Goal: Transaction & Acquisition: Purchase product/service

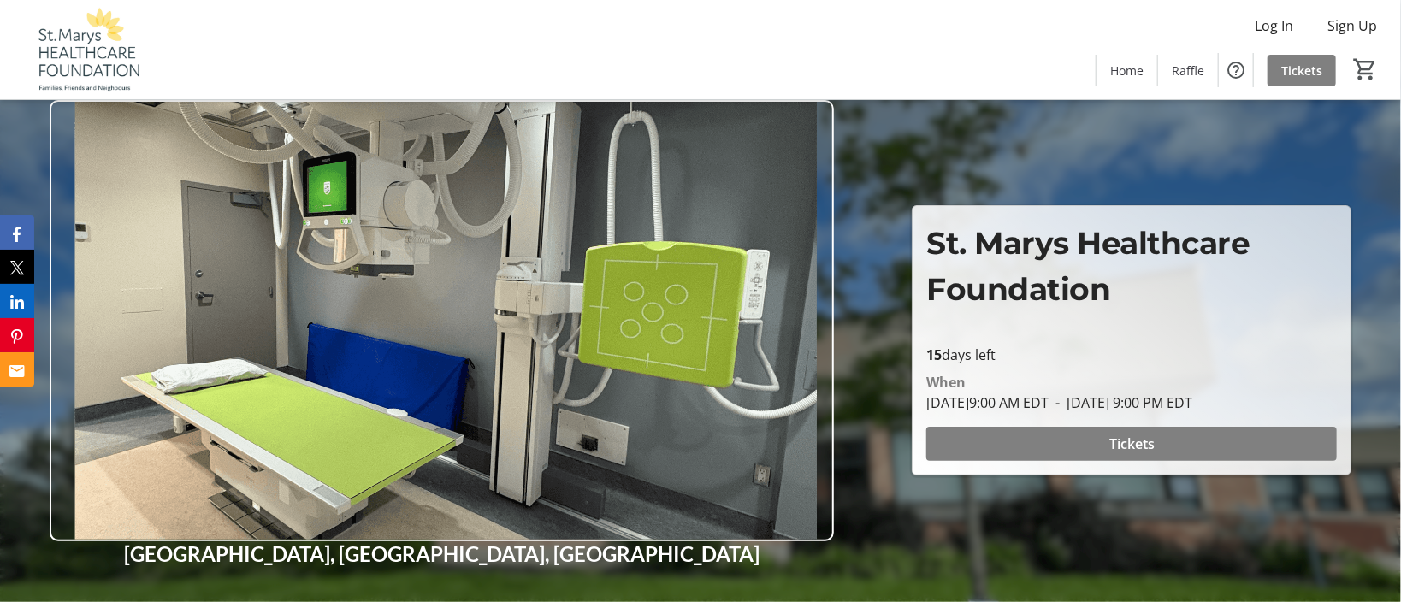
click at [1372, 329] on div at bounding box center [700, 301] width 1401 height 602
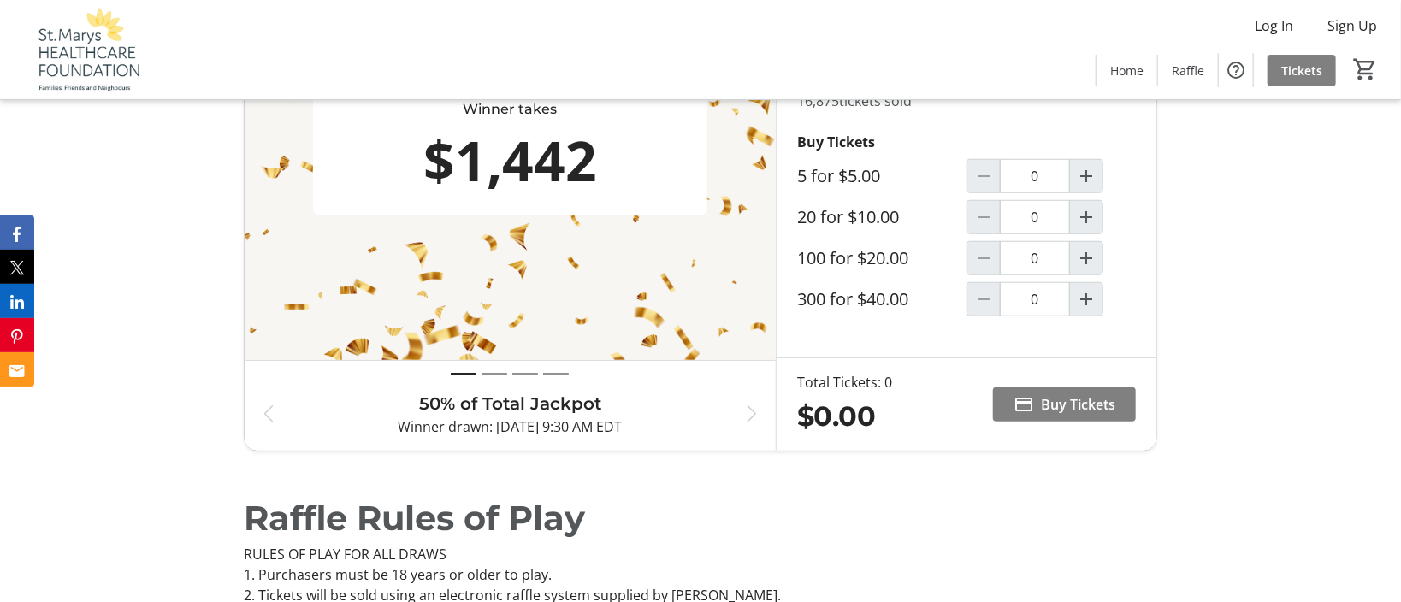
scroll to position [647, 0]
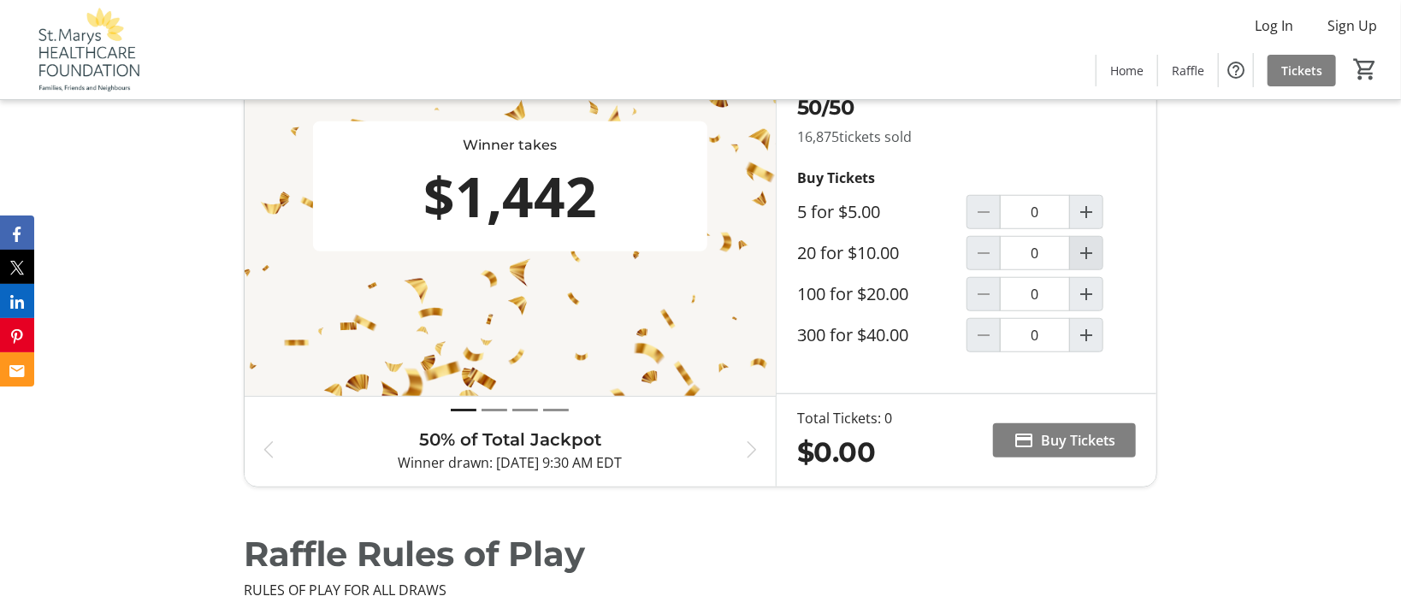
click at [1088, 252] on mat-icon "Increment by one" at bounding box center [1086, 253] width 21 height 21
type input "1"
click at [1067, 435] on span "Buy Tickets" at bounding box center [1078, 440] width 74 height 21
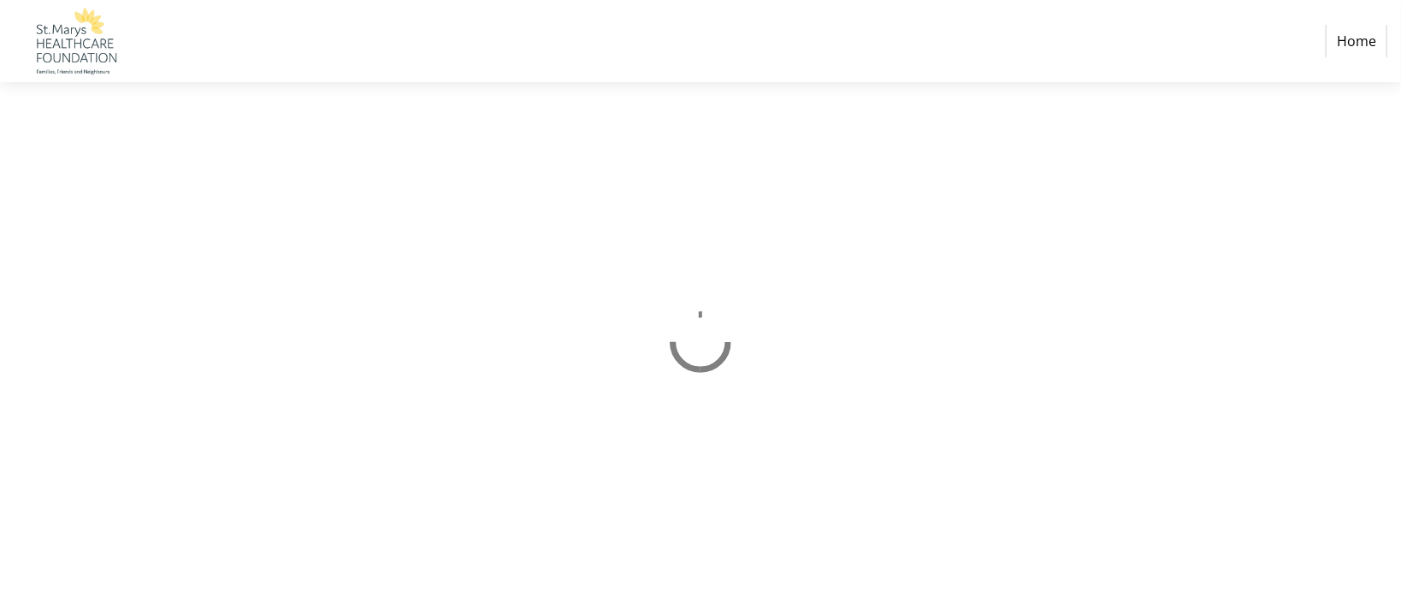
select select "CA"
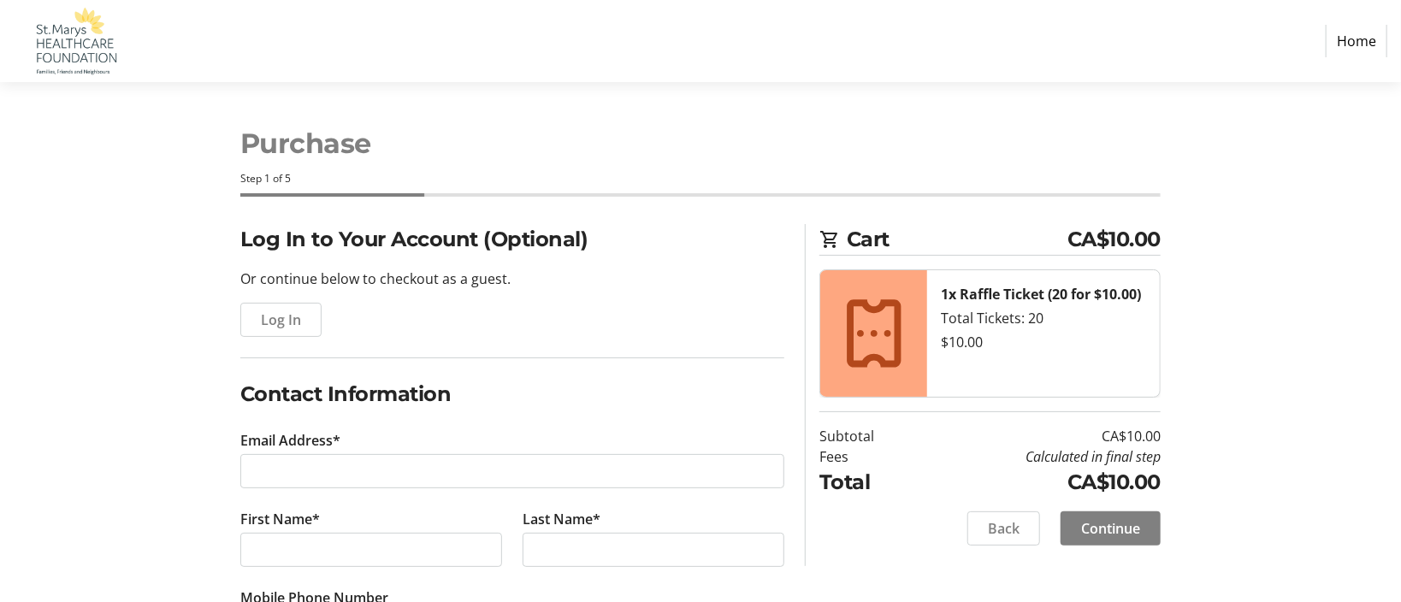
click at [332, 336] on div "Log In" at bounding box center [512, 320] width 544 height 34
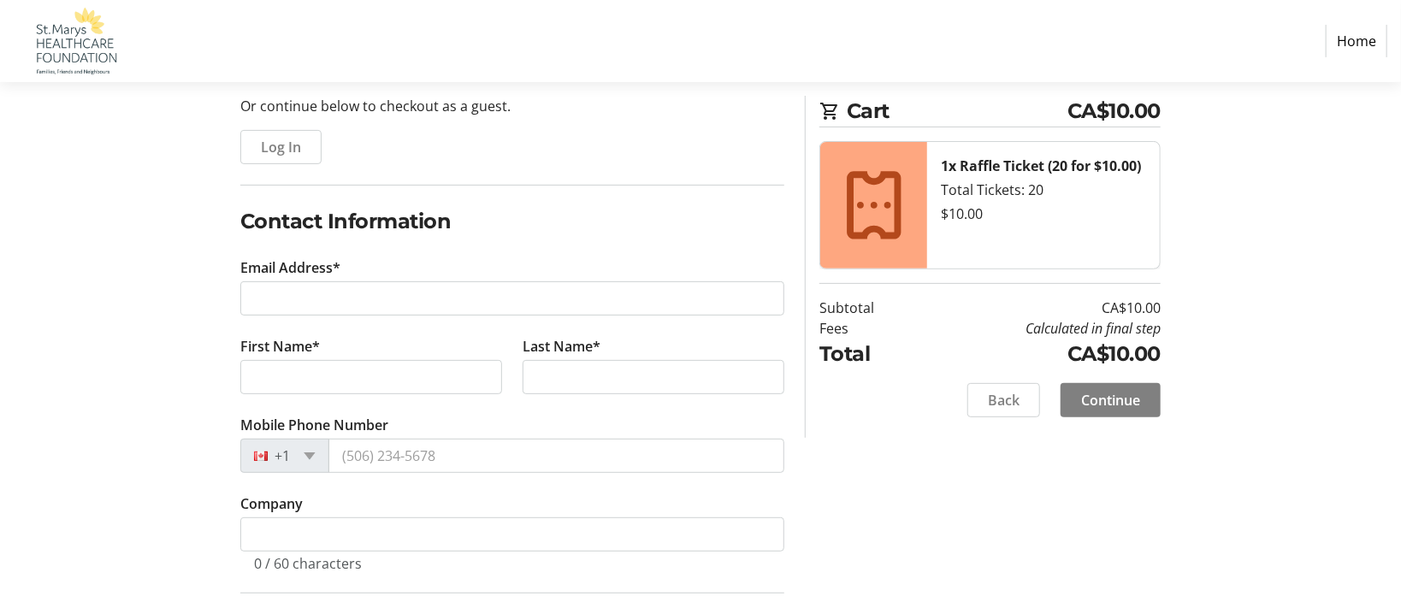
scroll to position [185, 0]
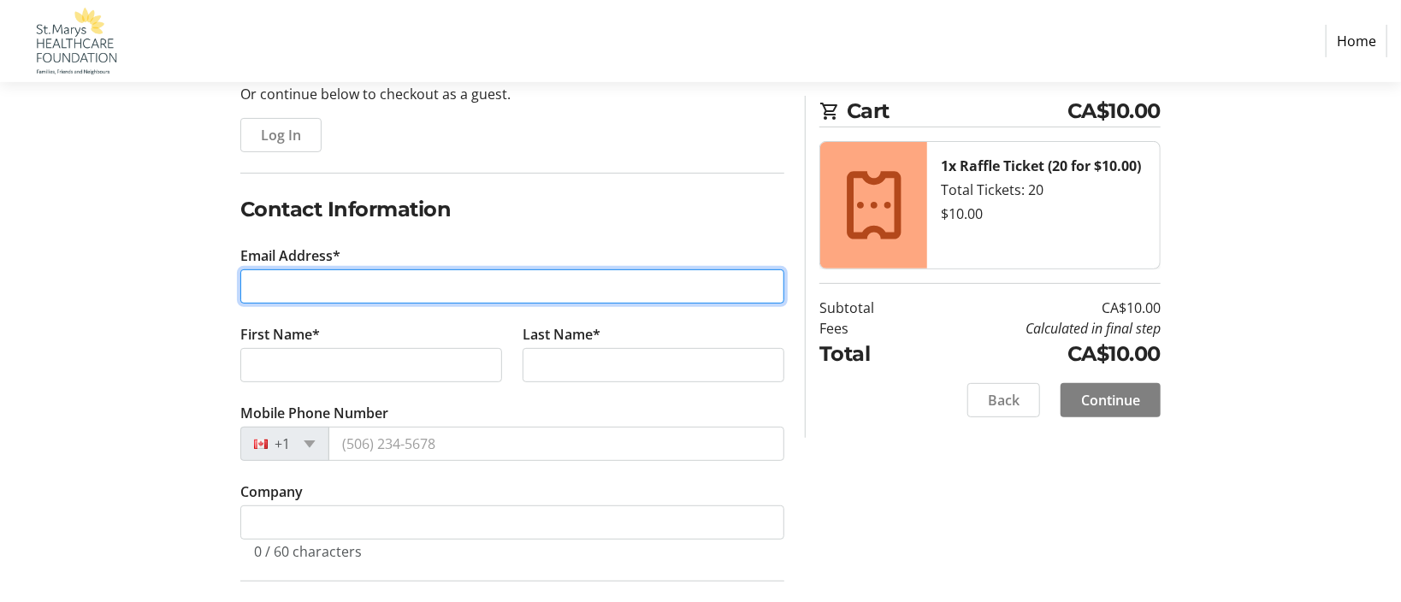
click at [328, 299] on input "Email Address*" at bounding box center [512, 286] width 544 height 34
type input "[EMAIL_ADDRESS][DOMAIN_NAME]"
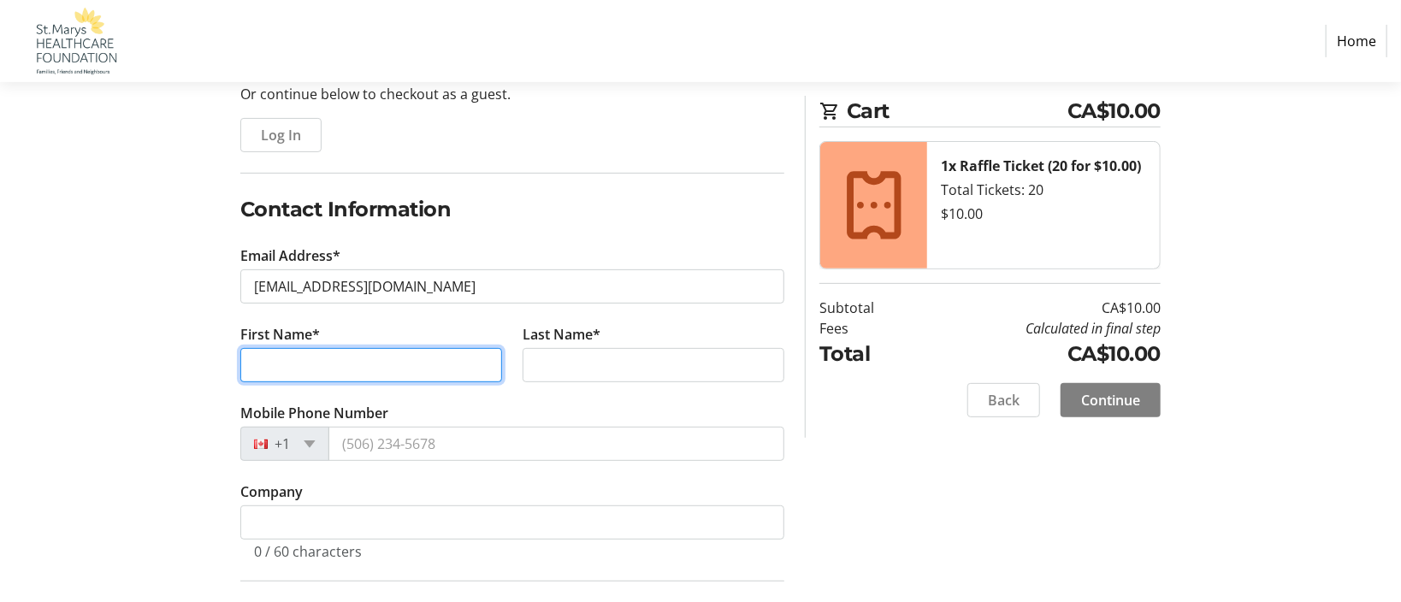
click at [299, 373] on input "First Name*" at bounding box center [371, 365] width 262 height 34
type input "[PERSON_NAME]"
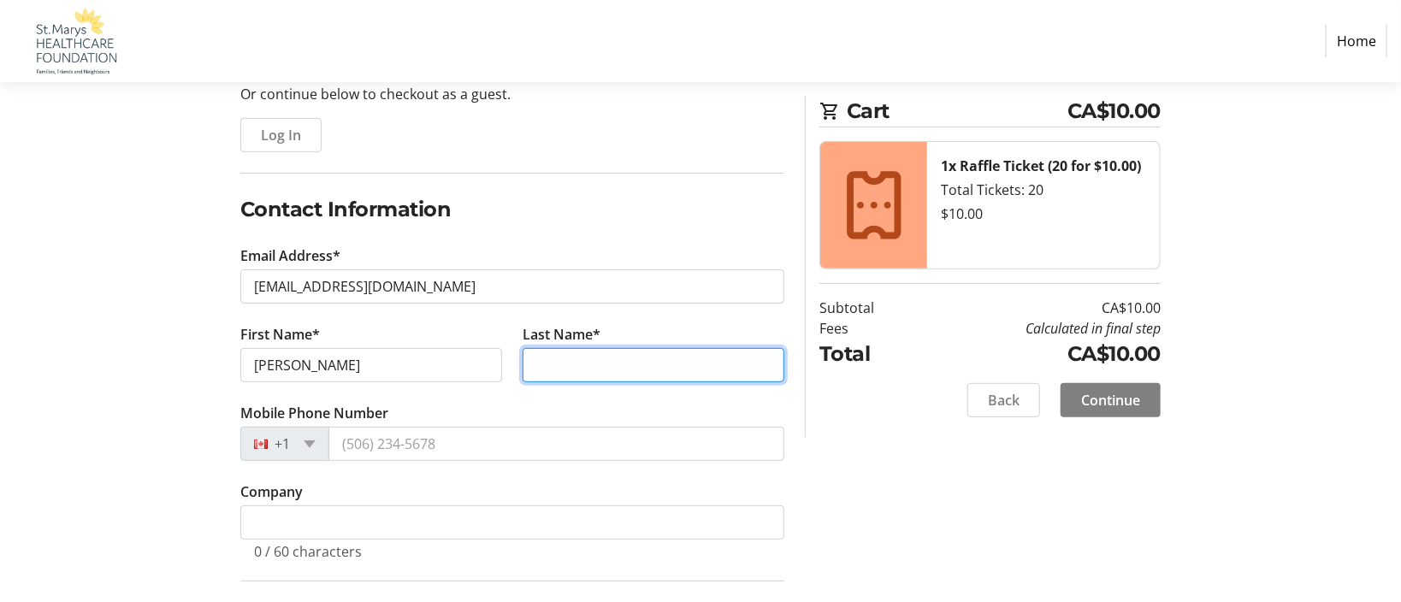
click at [556, 361] on input "Last Name*" at bounding box center [654, 365] width 262 height 34
type input "[PERSON_NAME]"
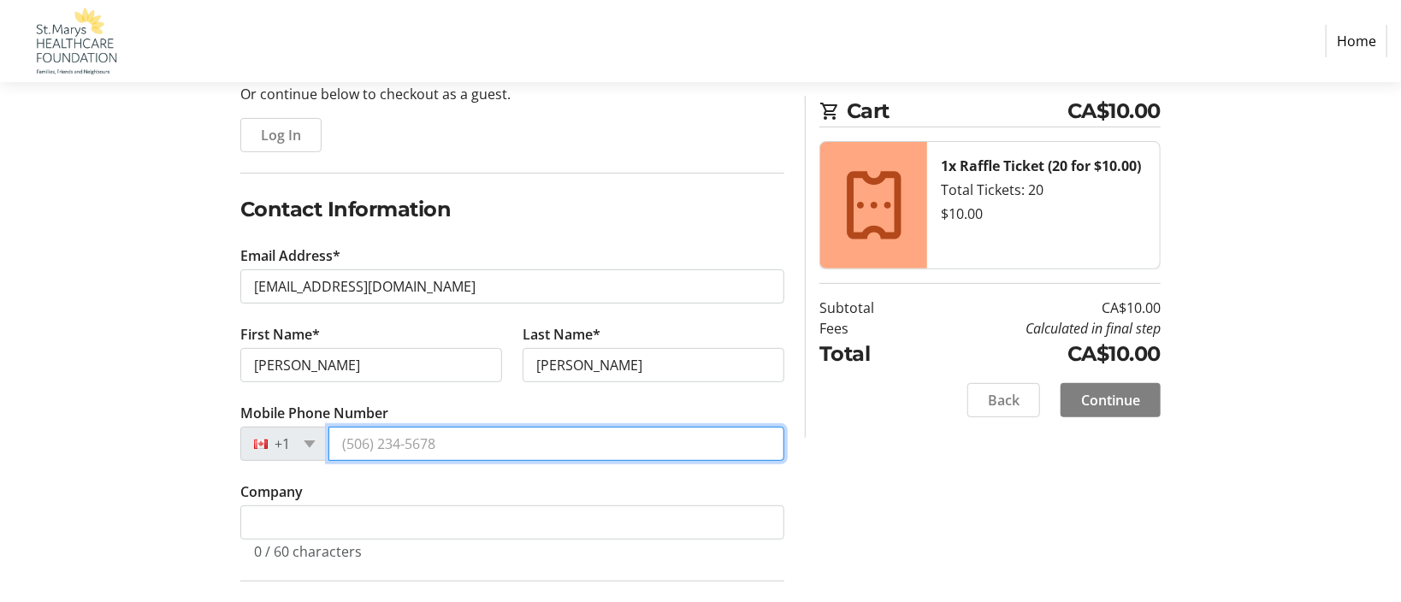
click at [369, 448] on input "Mobile Phone Number" at bounding box center [557, 444] width 456 height 34
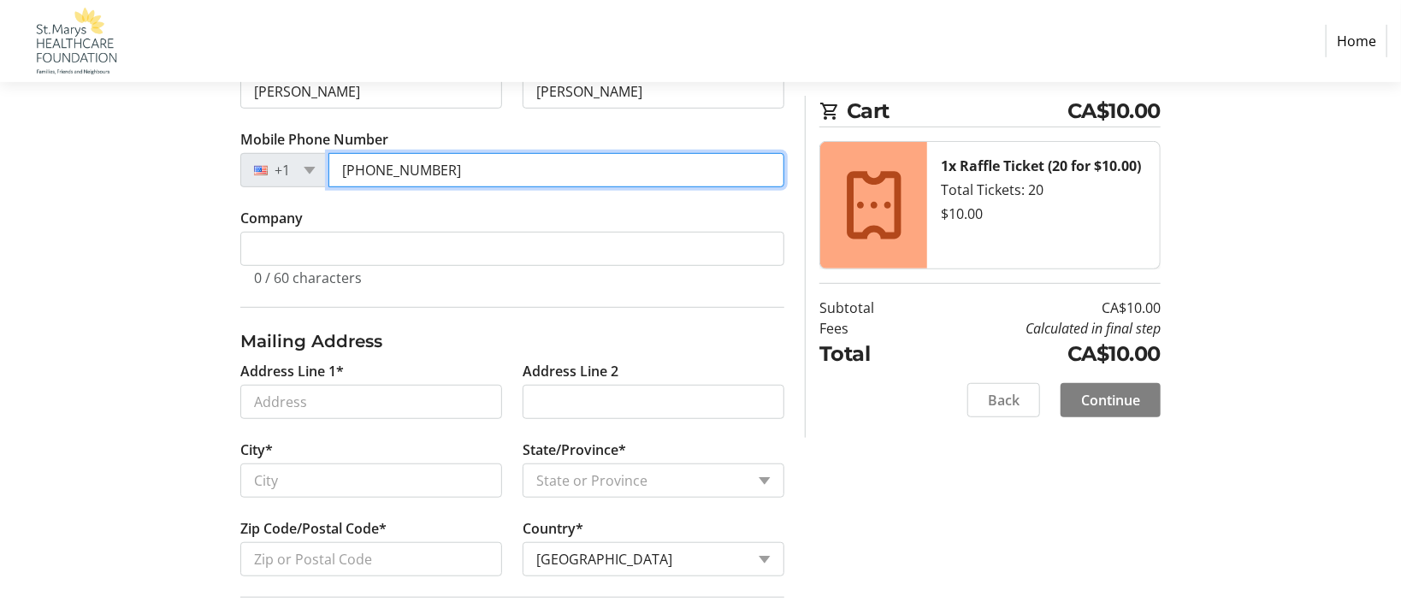
scroll to position [554, 0]
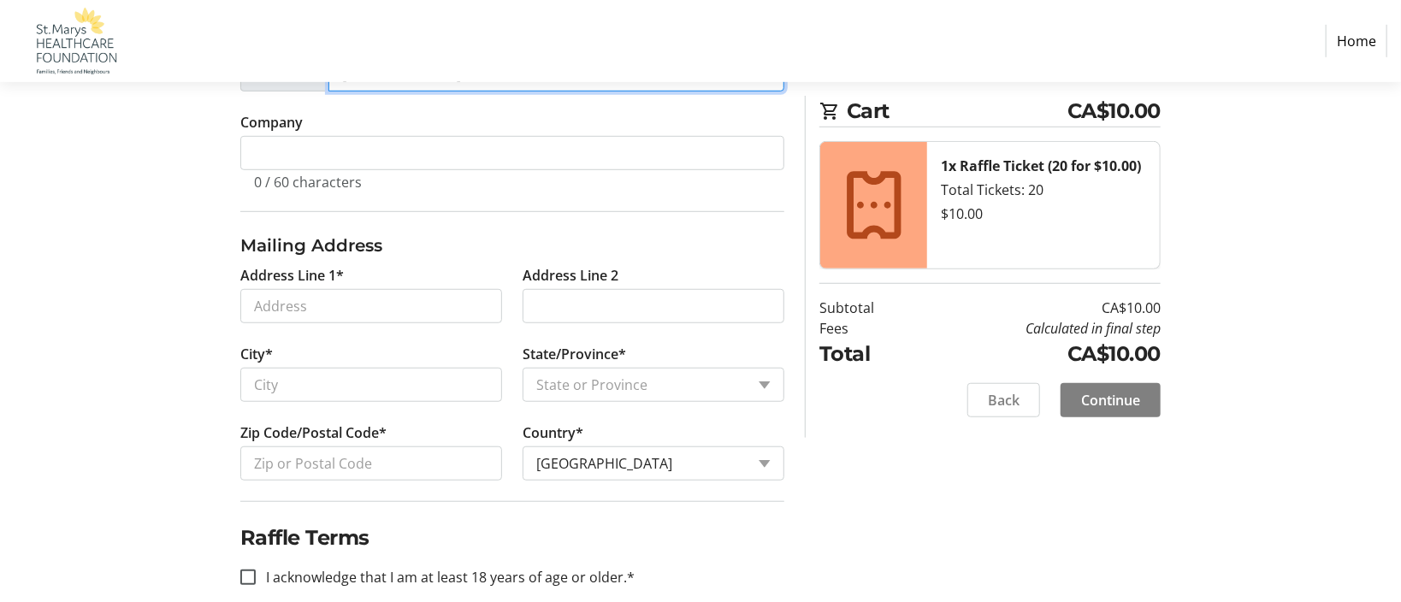
type input "[PHONE_NUMBER]"
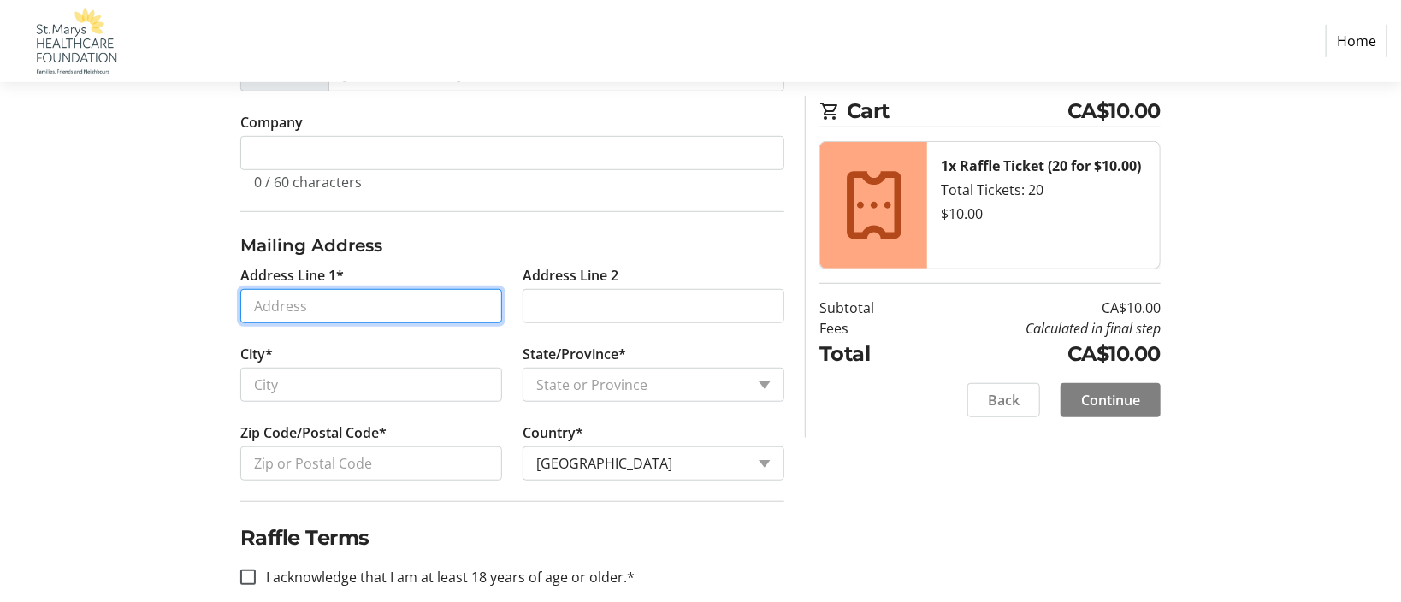
click at [328, 306] on input "Address Line 1*" at bounding box center [371, 306] width 262 height 34
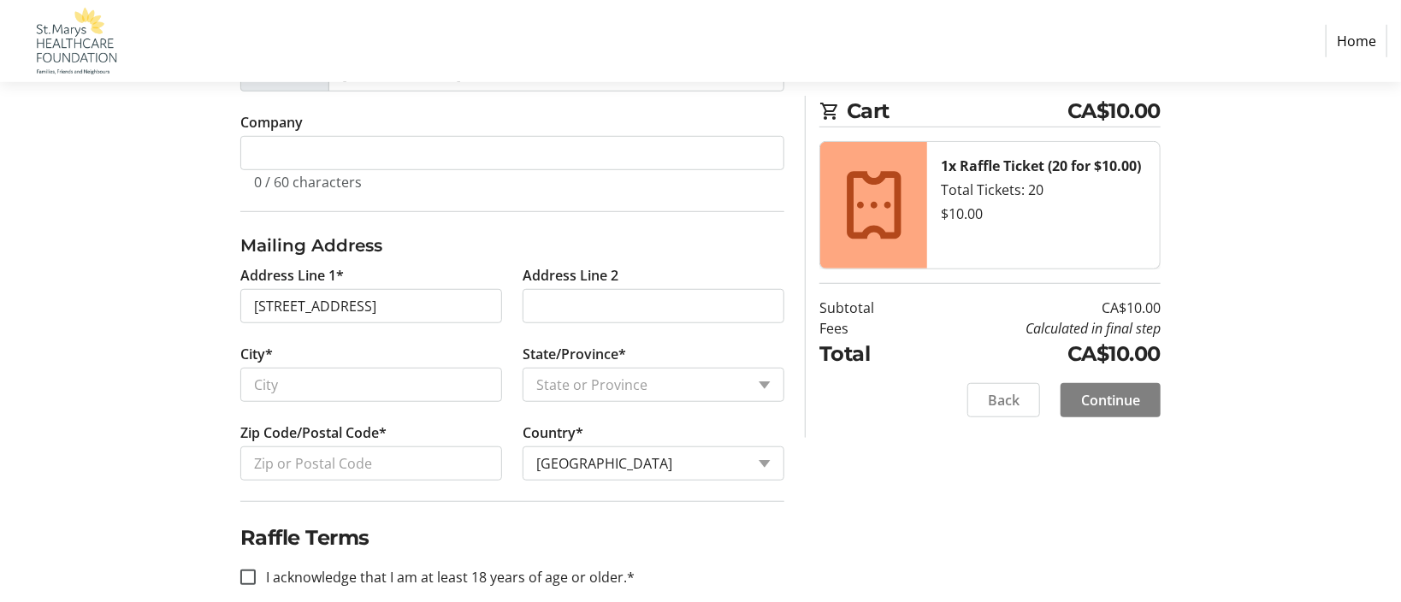
type input "[STREET_ADDRESS]"
type input "Saint Marys"
select select "ON"
type input "N4X 1C6"
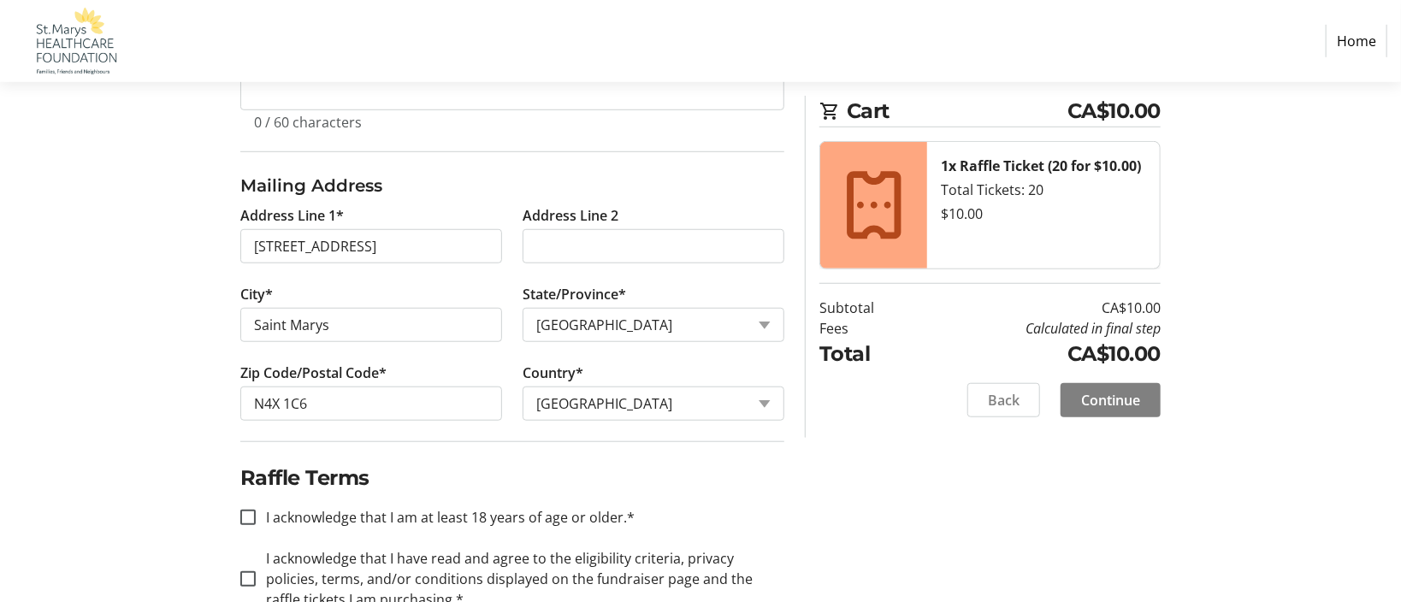
scroll to position [647, 0]
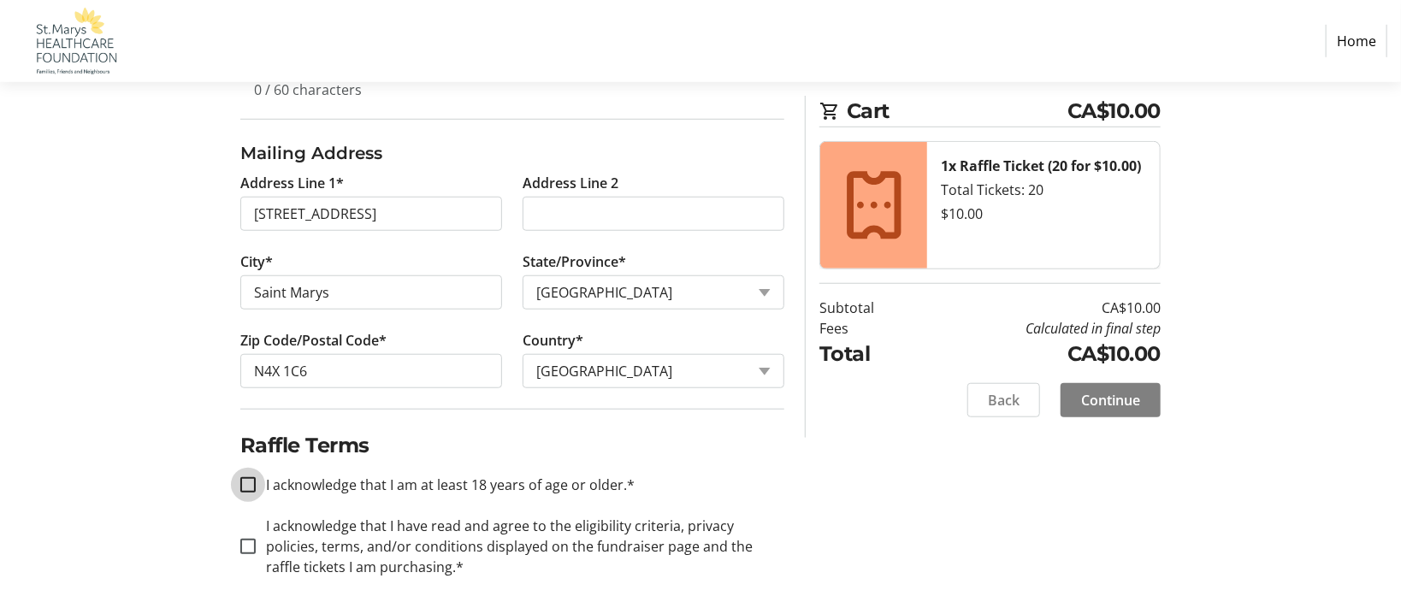
click at [246, 482] on input "I acknowledge that I am at least 18 years of age or older.*" at bounding box center [247, 484] width 15 height 15
checkbox input "true"
click at [249, 545] on input "I acknowledge that I have read and agree to the eligibility criteria, privacy p…" at bounding box center [247, 546] width 15 height 15
checkbox input "true"
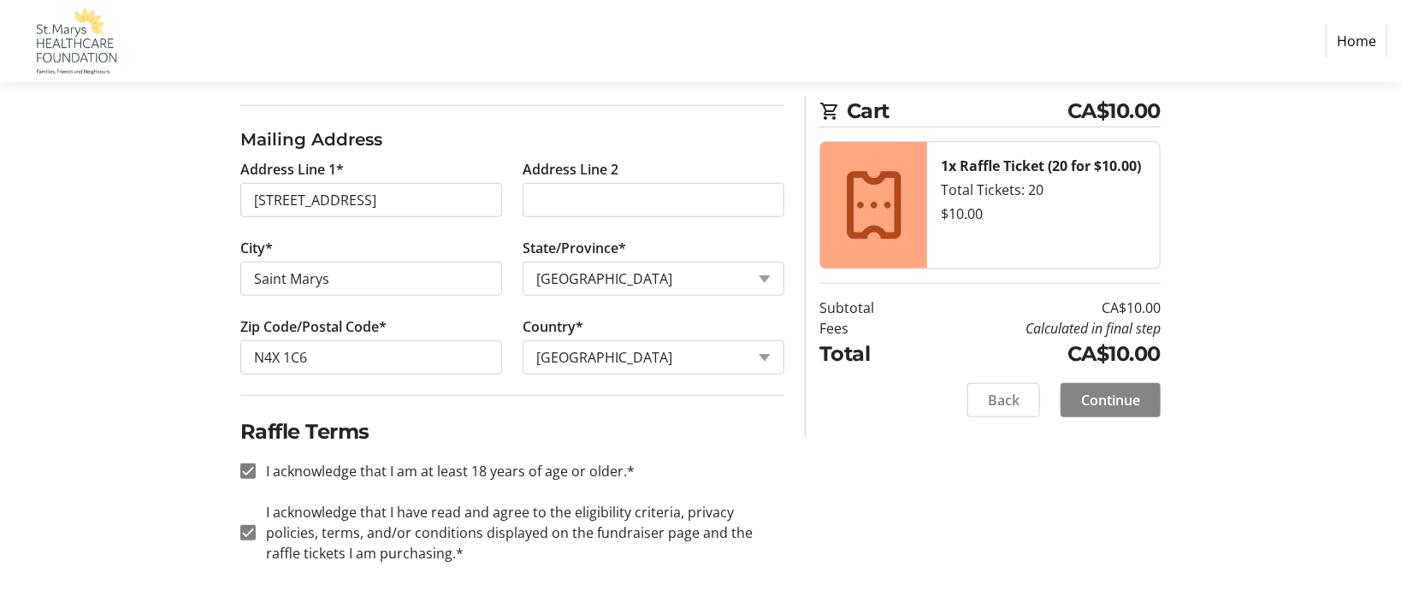
click at [1115, 406] on span "Continue" at bounding box center [1110, 400] width 59 height 21
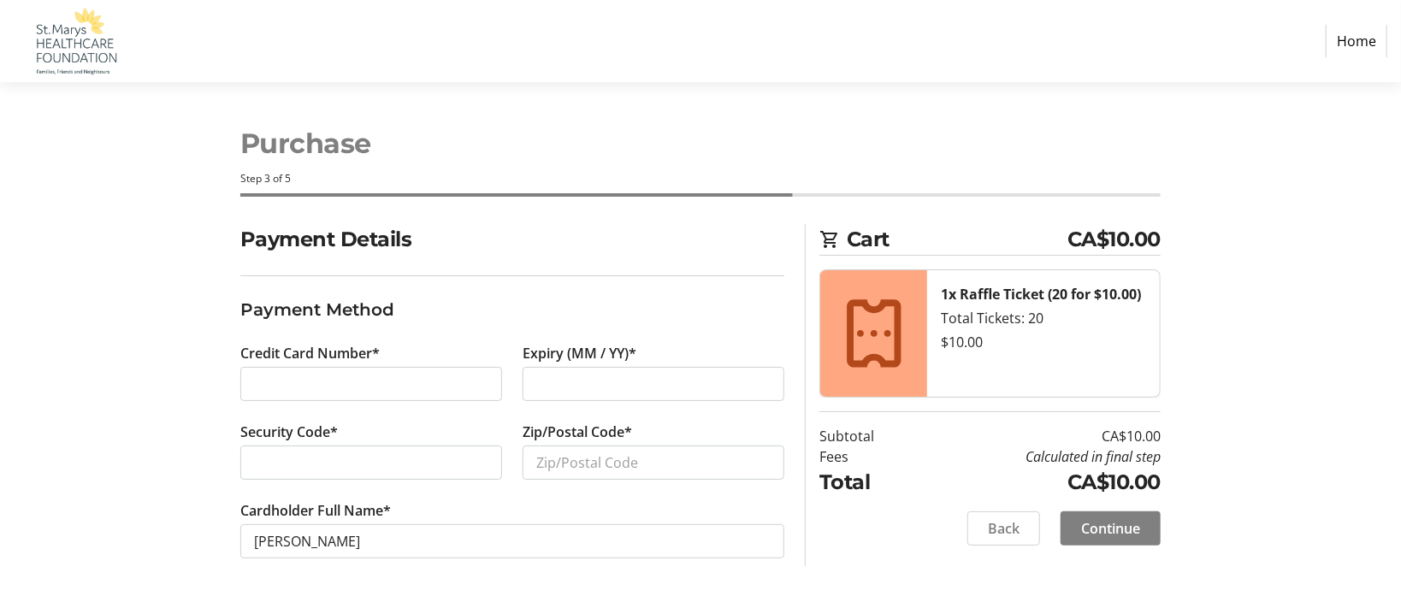
click at [186, 407] on div "Payment Details Payment Method Credit Card Number* Expiry (MM / YY)* Security C…" at bounding box center [700, 412] width 1129 height 376
click at [541, 463] on input "Zip/Postal Code*" at bounding box center [654, 463] width 262 height 34
type input "N4X1C5"
click at [1088, 519] on span "Continue" at bounding box center [1110, 528] width 59 height 21
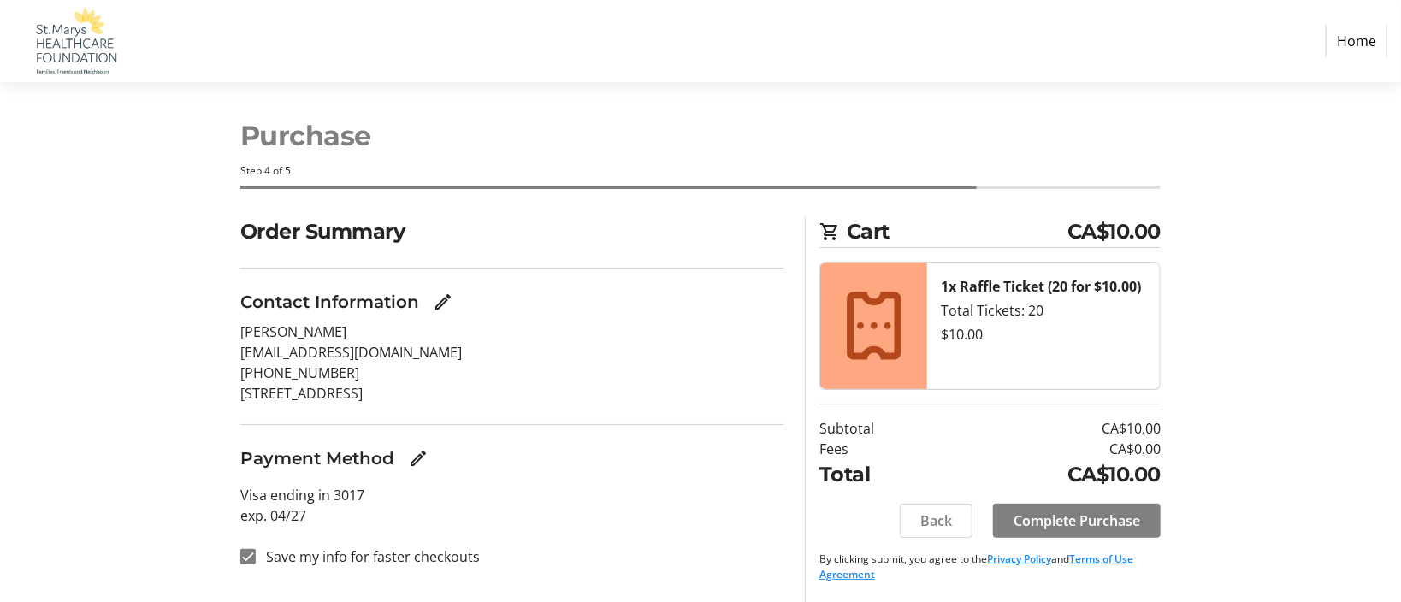
scroll to position [8, 0]
click at [1064, 520] on span "Complete Purchase" at bounding box center [1077, 521] width 127 height 21
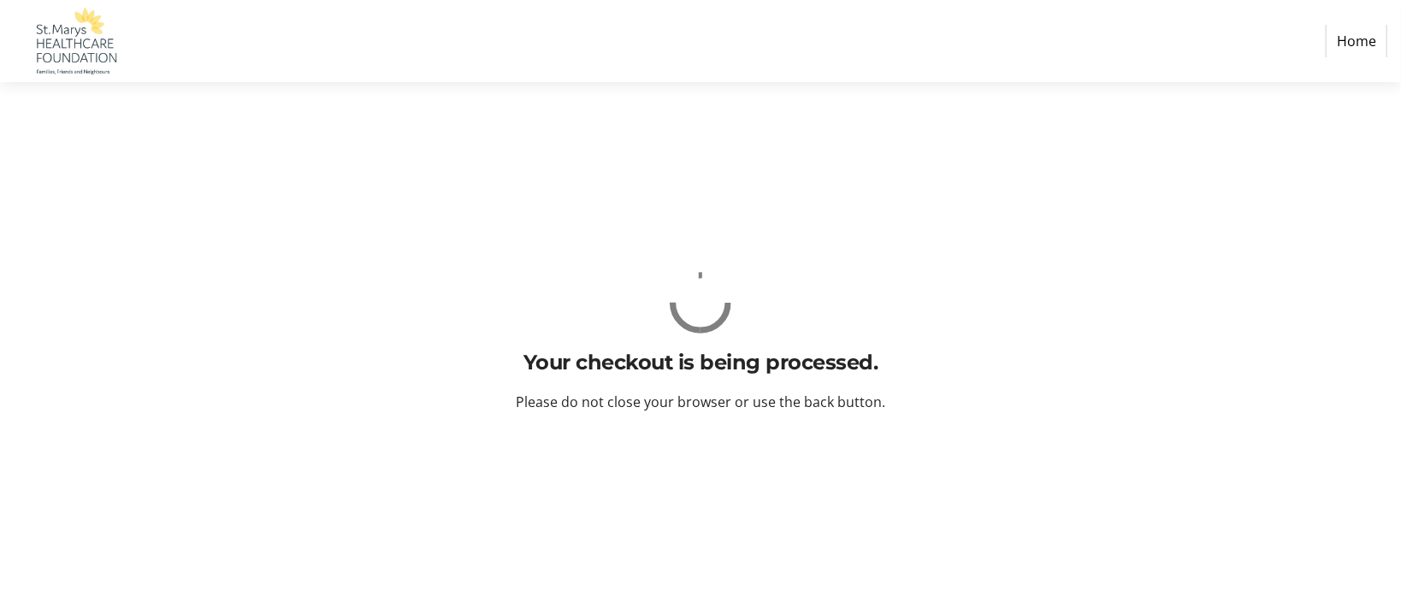
scroll to position [0, 0]
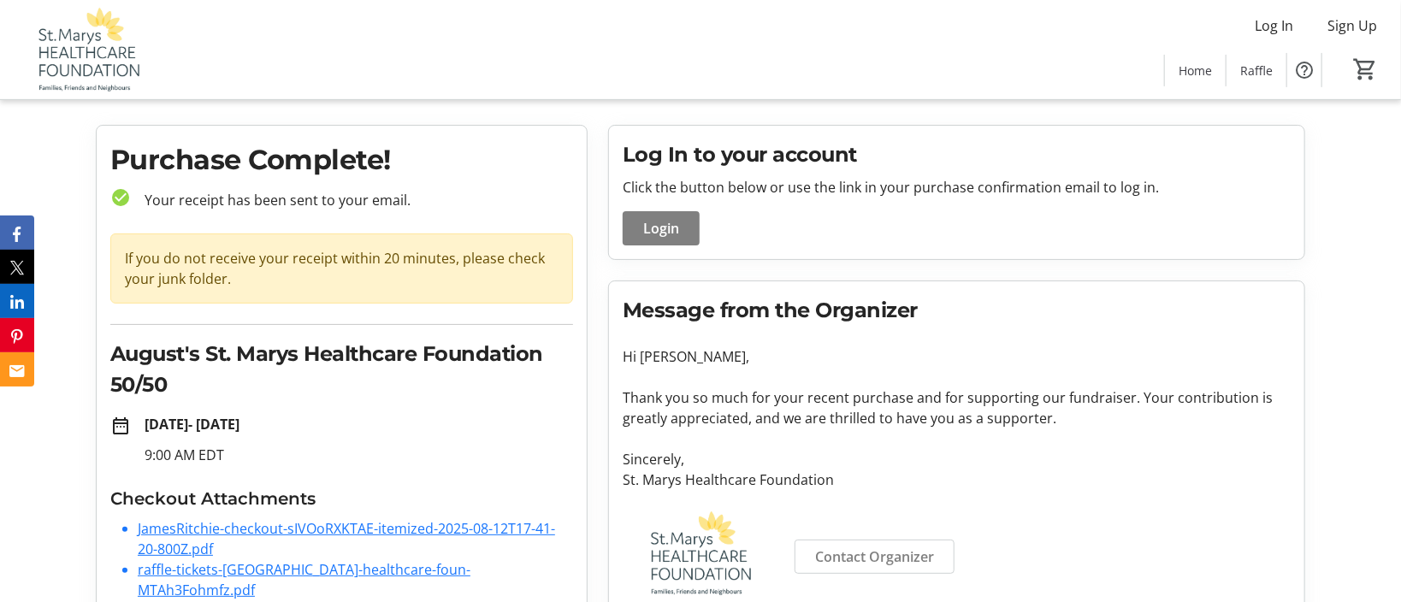
scroll to position [59, 0]
